Goal: Task Accomplishment & Management: Use online tool/utility

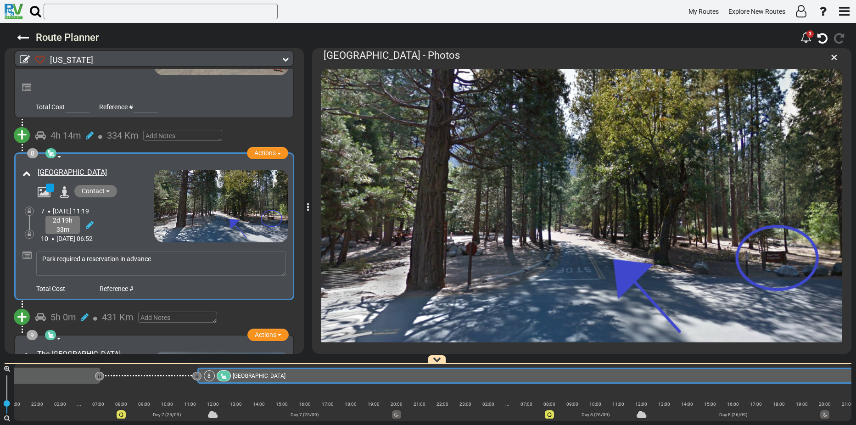
click at [128, 192] on div "Contact [PHONE_NUMBER] [URL][DOMAIN_NAME]" at bounding box center [93, 192] width 121 height 15
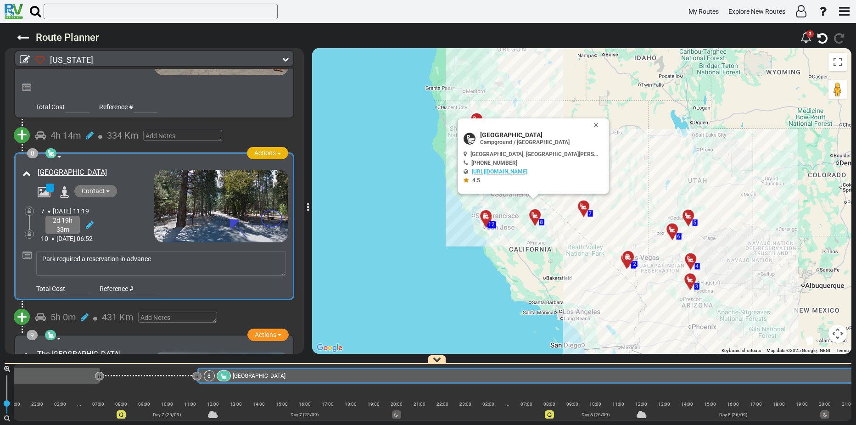
click at [278, 147] on button "Actions" at bounding box center [267, 153] width 41 height 12
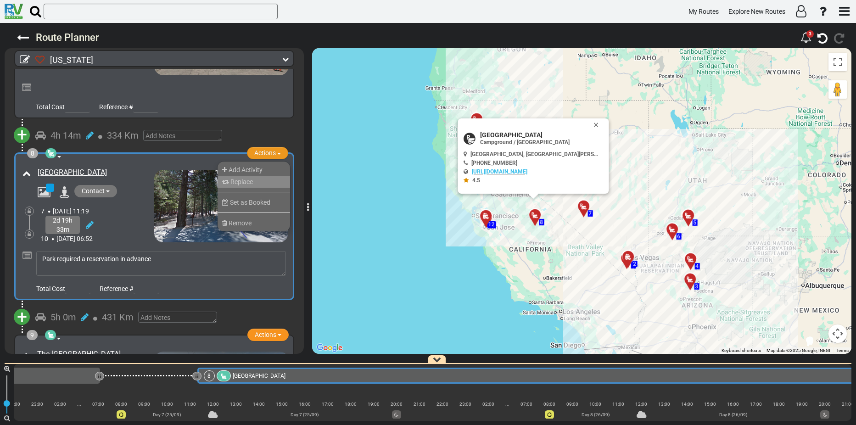
click at [243, 178] on span "Replace" at bounding box center [242, 181] width 23 height 7
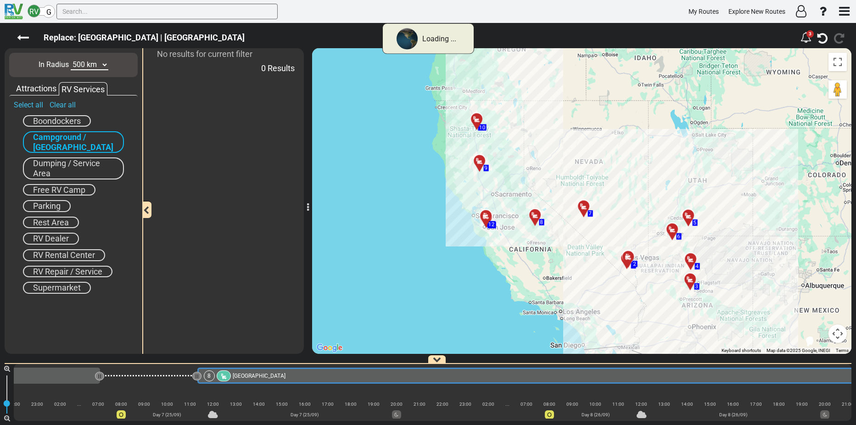
click at [106, 65] on select "10 km 50 km 100 km 250 km 500 km 1000 km" at bounding box center [90, 65] width 38 height 11
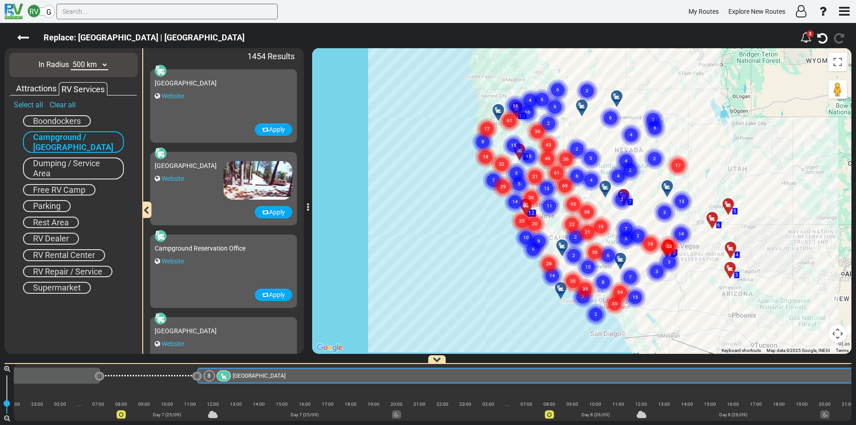
select select "number:10"
click at [71, 60] on select "10 km 50 km 100 km 250 km 500 km 1000 km" at bounding box center [90, 65] width 38 height 11
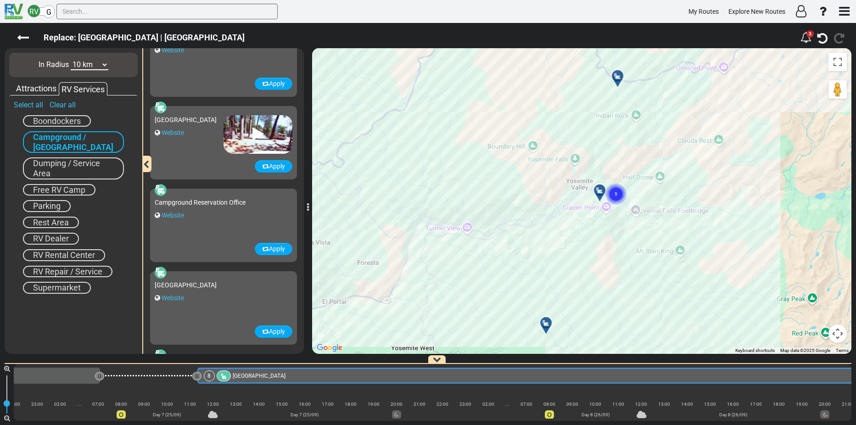
scroll to position [92, 0]
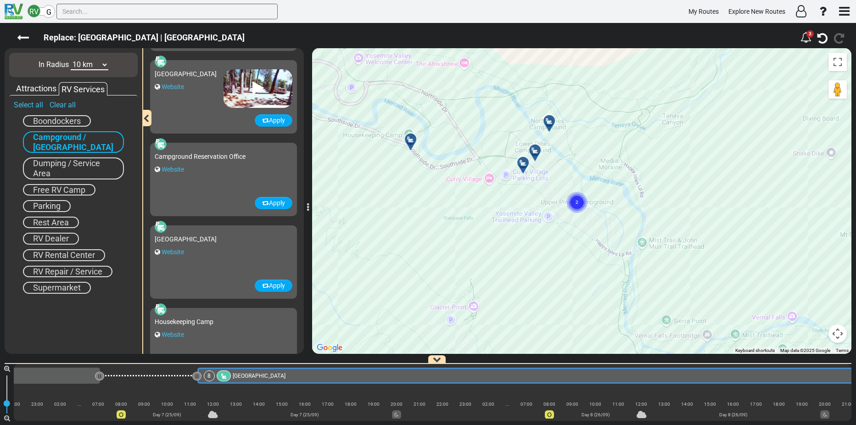
drag, startPoint x: 641, startPoint y: 143, endPoint x: 567, endPoint y: 278, distance: 153.7
click at [567, 278] on div "To activate drag with keyboard, press Alt + Enter. Once in keyboard drag state,…" at bounding box center [582, 201] width 540 height 306
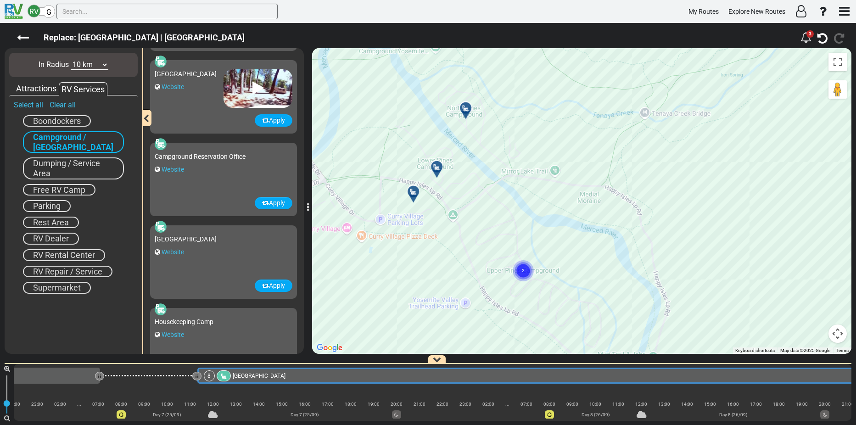
drag, startPoint x: 535, startPoint y: 104, endPoint x: 551, endPoint y: 154, distance: 52.7
click at [551, 154] on div "To activate drag with keyboard, press Alt + Enter. Once in keyboard drag state,…" at bounding box center [582, 201] width 540 height 306
drag, startPoint x: 192, startPoint y: 91, endPoint x: 200, endPoint y: 86, distance: 9.6
click at [200, 86] on div "[GEOGRAPHIC_DATA] Website" at bounding box center [189, 86] width 69 height 43
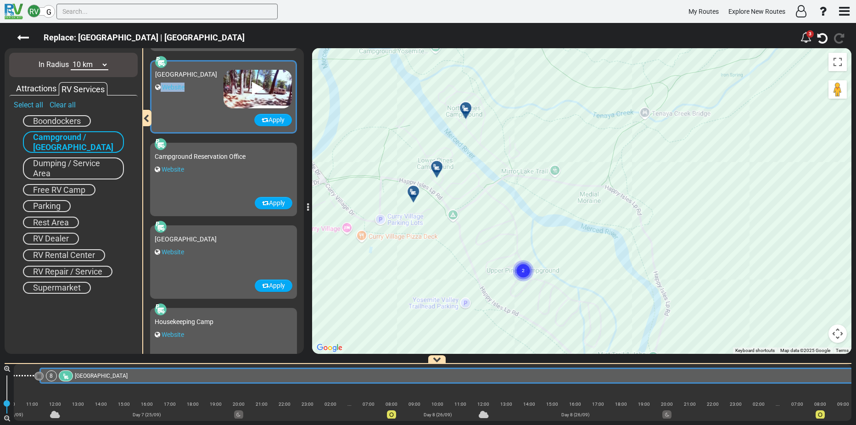
click at [200, 79] on div "[GEOGRAPHIC_DATA]" at bounding box center [189, 74] width 68 height 9
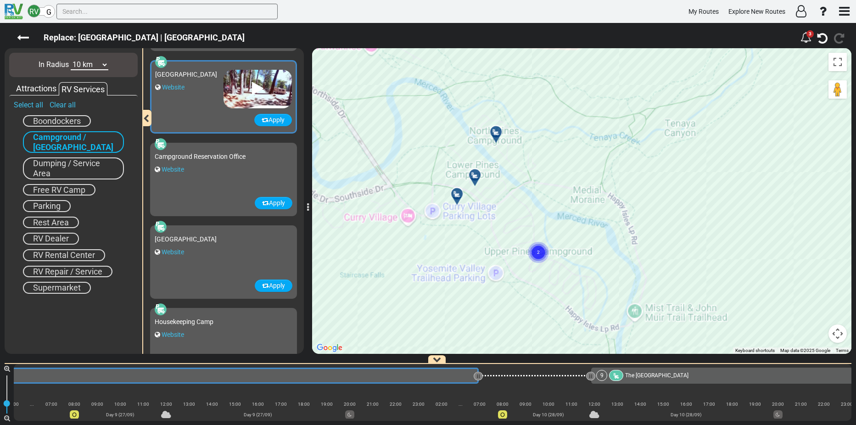
scroll to position [0, 3684]
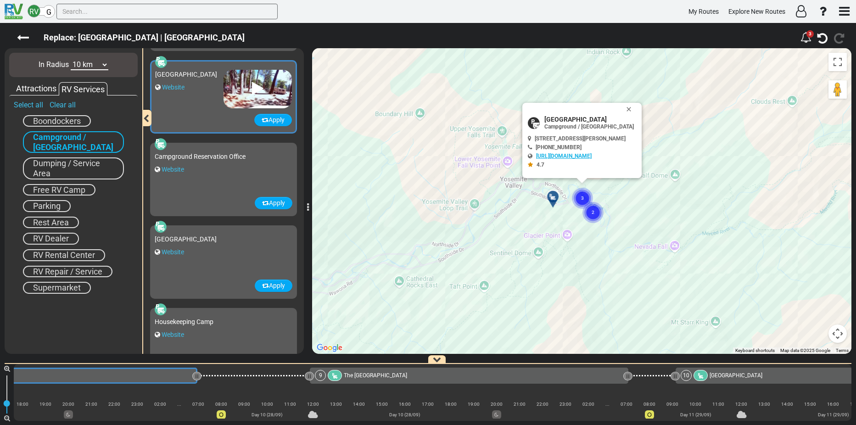
click at [587, 154] on link "[URL][DOMAIN_NAME]" at bounding box center [564, 156] width 56 height 6
click at [24, 37] on icon at bounding box center [23, 38] width 12 height 12
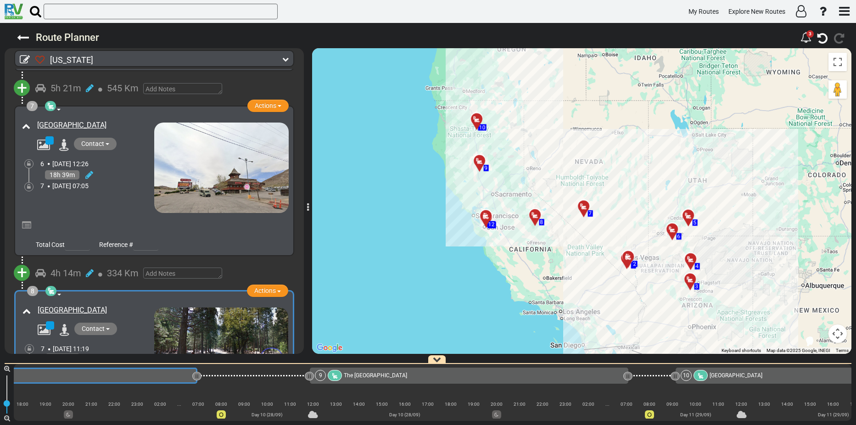
scroll to position [1114, 0]
